Goal: Information Seeking & Learning: Learn about a topic

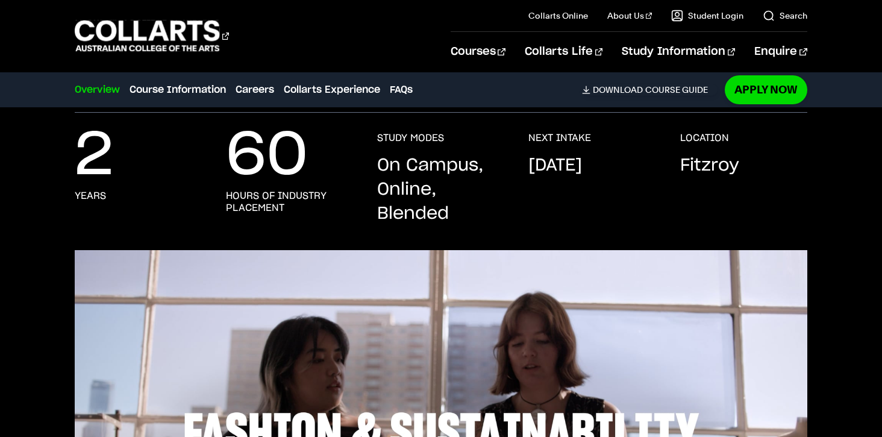
scroll to position [231, 0]
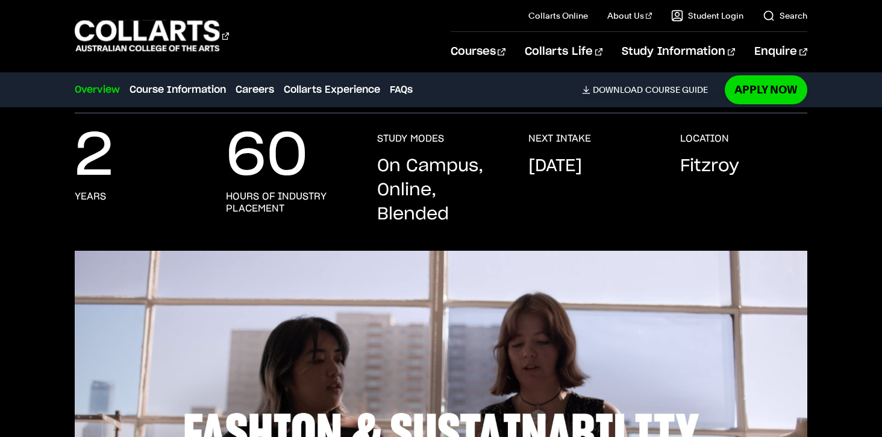
drag, startPoint x: 447, startPoint y: 205, endPoint x: 378, endPoint y: 170, distance: 77.6
click at [378, 170] on p "On Campus, Online, Blended" at bounding box center [440, 190] width 127 height 72
click at [425, 188] on p "On Campus, Online, Blended" at bounding box center [440, 190] width 127 height 72
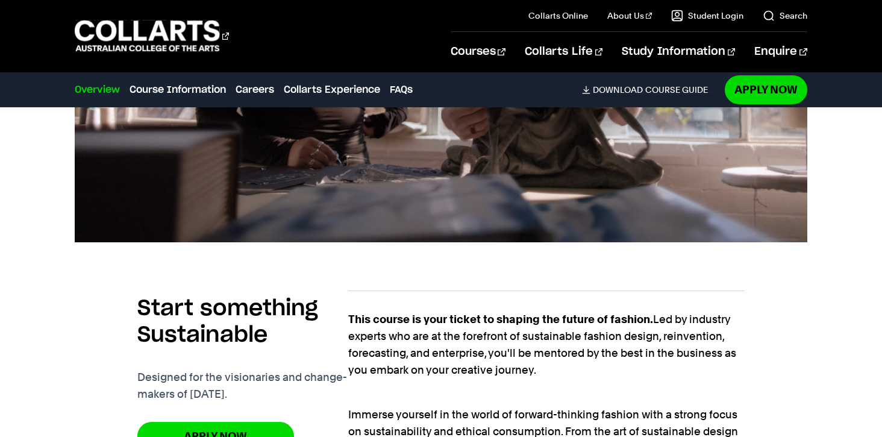
scroll to position [794, 0]
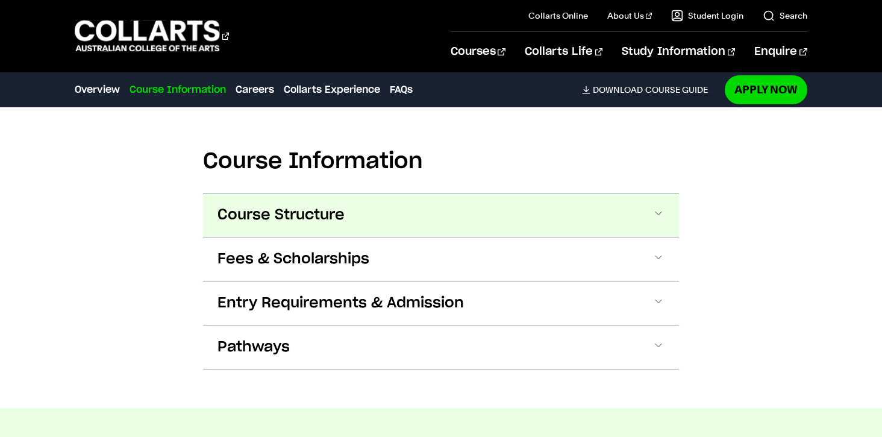
click at [412, 212] on button "Course Structure" at bounding box center [441, 214] width 476 height 43
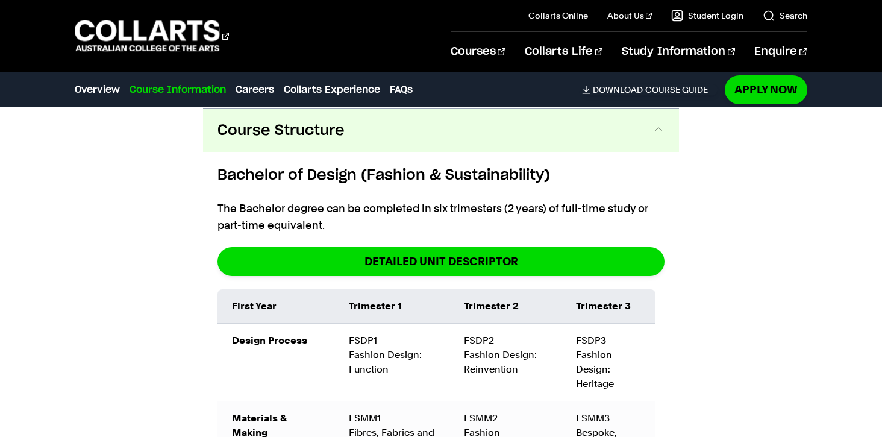
scroll to position [1272, 0]
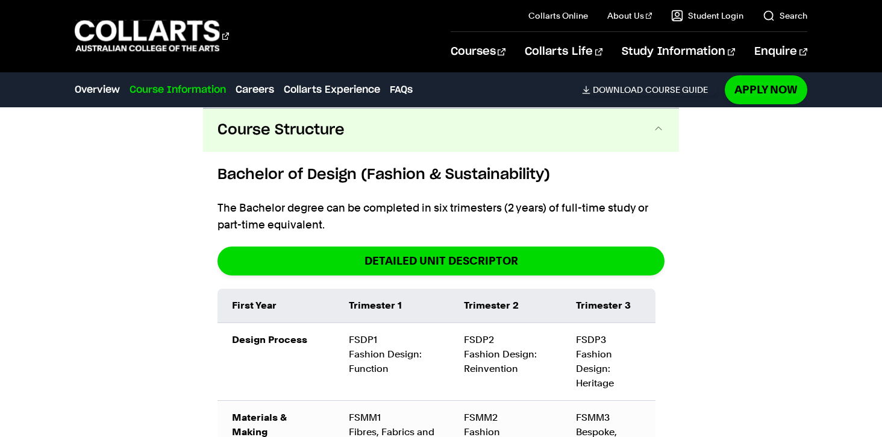
click at [394, 139] on button "Course Structure" at bounding box center [441, 129] width 476 height 43
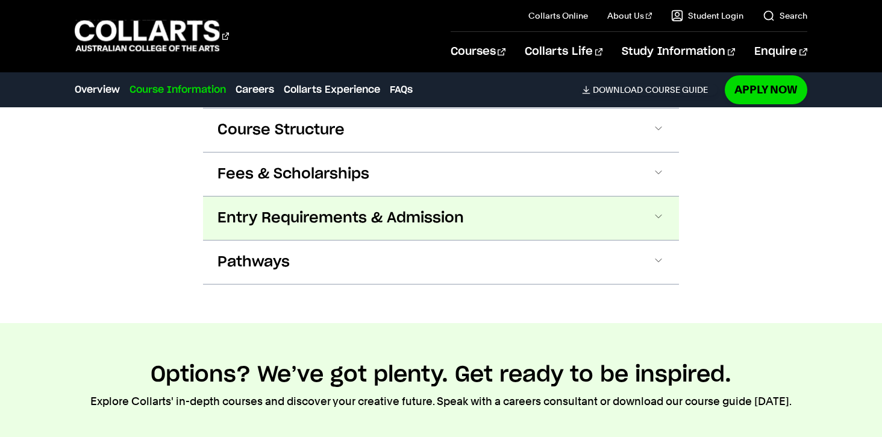
click at [376, 207] on button "Entry Requirements & Admission" at bounding box center [441, 217] width 476 height 43
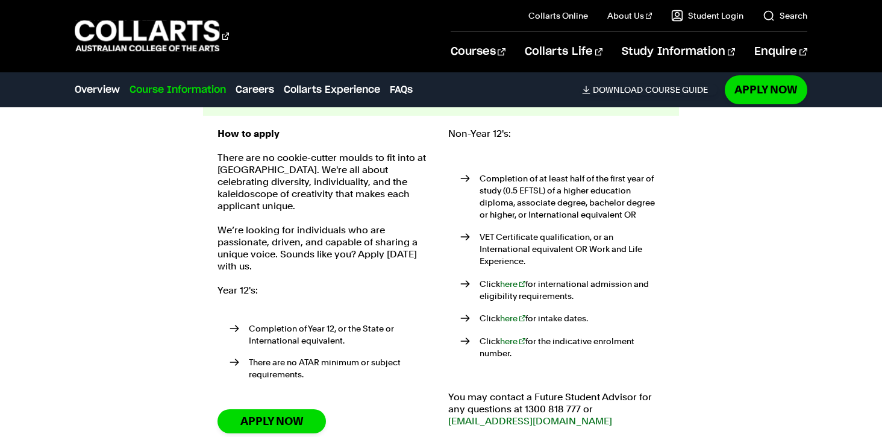
scroll to position [1396, 0]
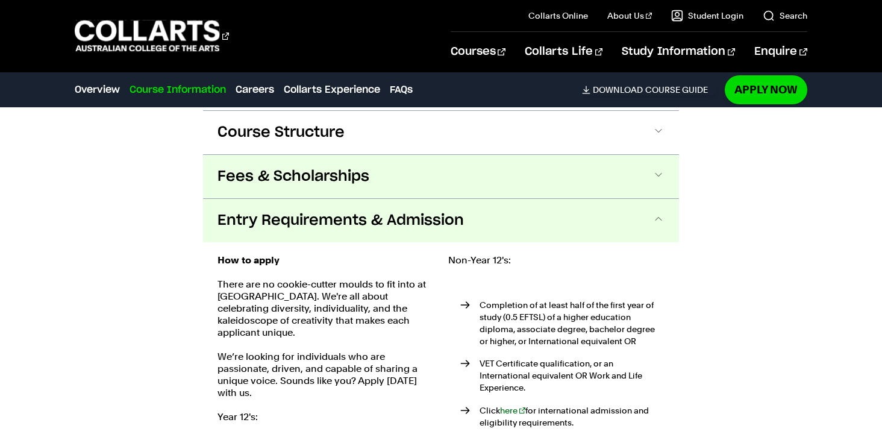
click at [376, 172] on button "Fees & Scholarships" at bounding box center [441, 176] width 476 height 43
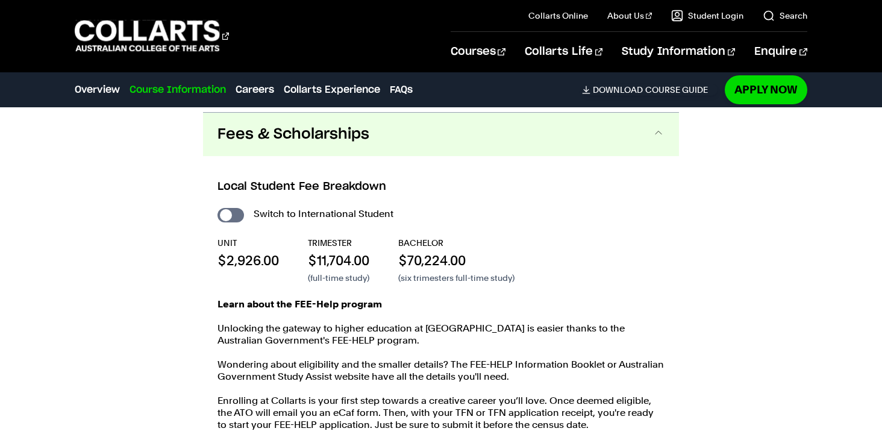
scroll to position [1316, 0]
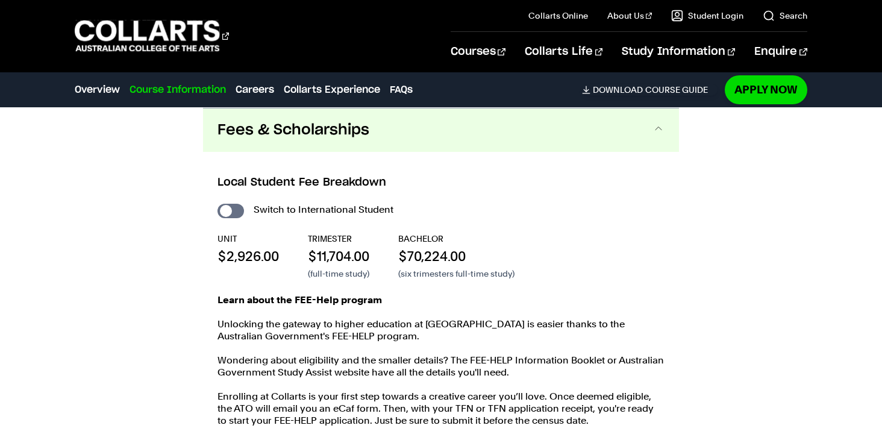
click at [374, 130] on button "Fees & Scholarships" at bounding box center [441, 129] width 476 height 43
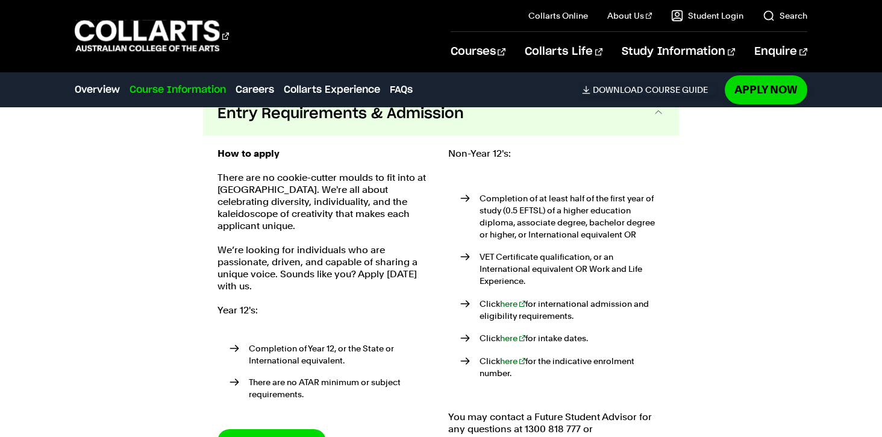
scroll to position [1354, 0]
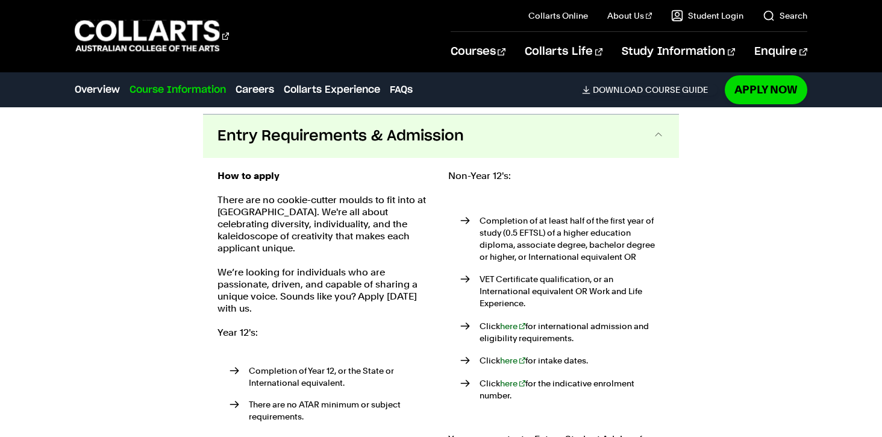
click at [347, 143] on span "Entry Requirements & Admission" at bounding box center [340, 135] width 246 height 19
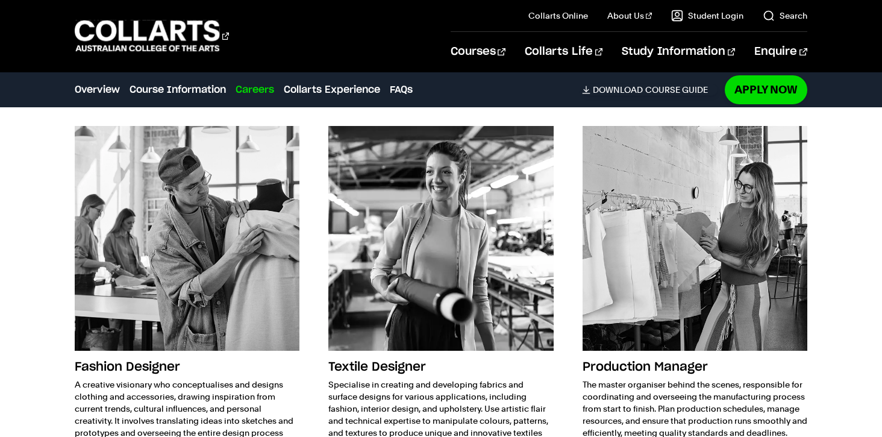
scroll to position [1797, 0]
